Goal: Task Accomplishment & Management: Complete application form

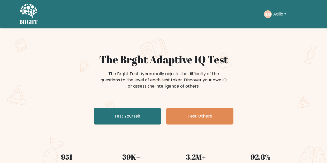
click at [277, 14] on button "Atilla" at bounding box center [279, 14] width 16 height 7
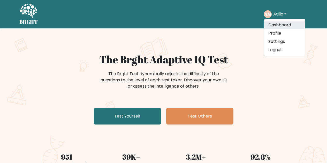
click at [283, 24] on link "Dashboard" at bounding box center [284, 25] width 41 height 8
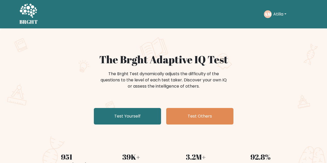
click at [276, 14] on button "Atilla" at bounding box center [279, 14] width 16 height 7
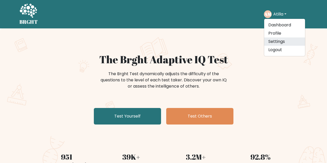
click at [283, 40] on link "Settings" at bounding box center [284, 41] width 41 height 8
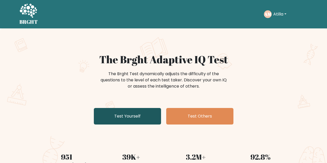
click at [142, 113] on link "Test Yourself" at bounding box center [127, 116] width 67 height 17
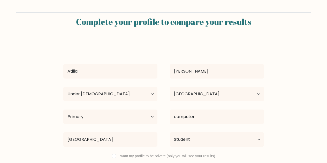
select select "min_18"
select select "TR"
select select "primary"
select select "student"
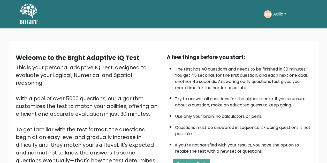
click at [279, 16] on button "Atilla" at bounding box center [279, 14] width 16 height 7
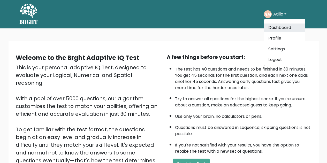
click at [281, 27] on link "Dashboard" at bounding box center [284, 28] width 41 height 8
